Goal: Task Accomplishment & Management: Use online tool/utility

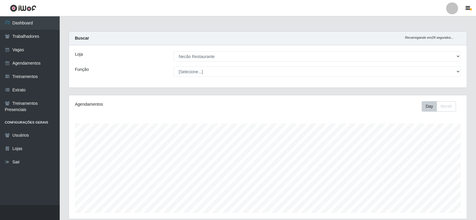
select select "334"
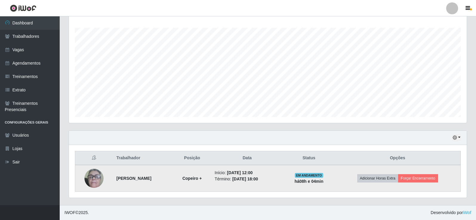
scroll to position [124, 398]
click at [433, 178] on button "Forçar Encerramento" at bounding box center [418, 178] width 40 height 8
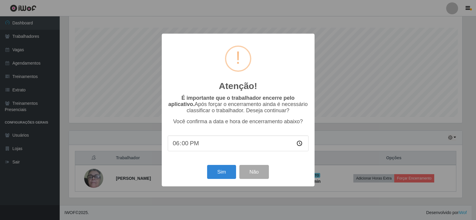
scroll to position [124, 395]
click at [229, 166] on div "Sim Não" at bounding box center [238, 172] width 141 height 17
click at [225, 172] on button "Sim" at bounding box center [222, 172] width 29 height 14
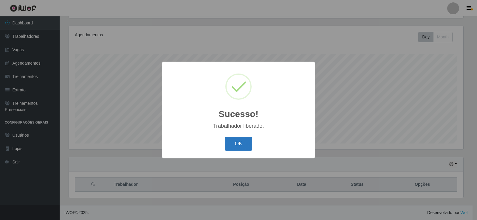
click at [245, 141] on button "OK" at bounding box center [239, 144] width 28 height 14
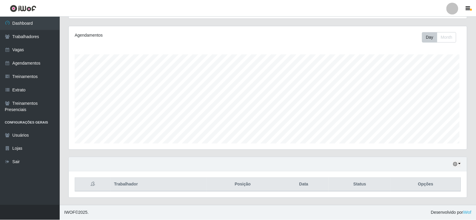
scroll to position [124, 398]
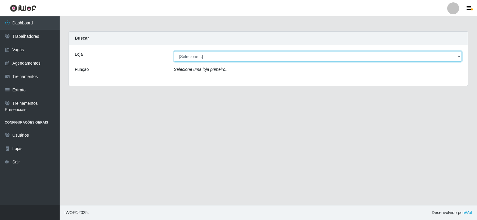
click at [200, 58] on select "[Selecione...] Necão Restaurante" at bounding box center [318, 56] width 288 height 10
select select "334"
click at [174, 51] on select "[Selecione...] Necão Restaurante" at bounding box center [318, 56] width 288 height 10
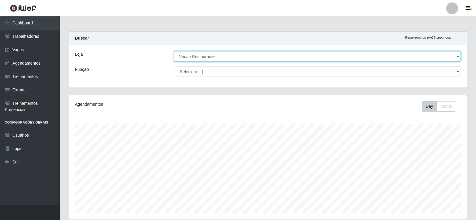
scroll to position [124, 398]
